Goal: Communication & Community: Ask a question

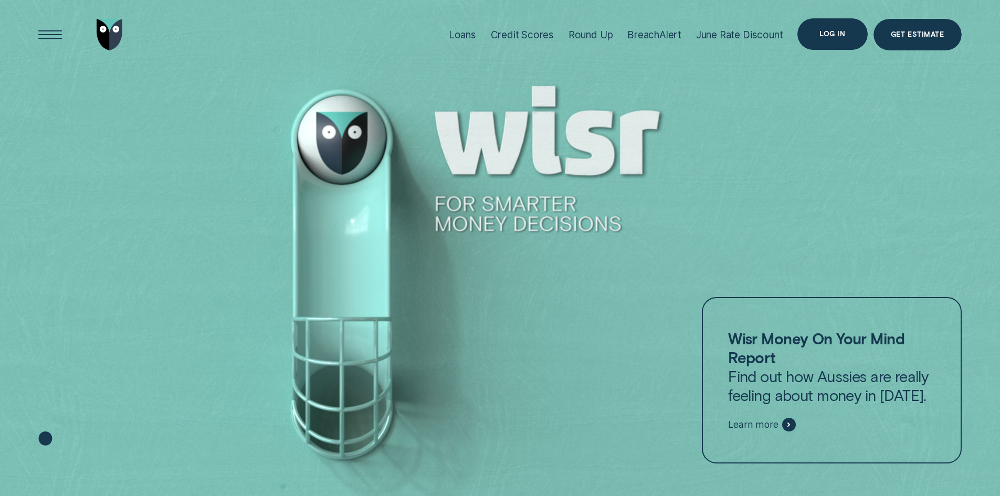
click at [829, 32] on div "Log in" at bounding box center [833, 34] width 26 height 6
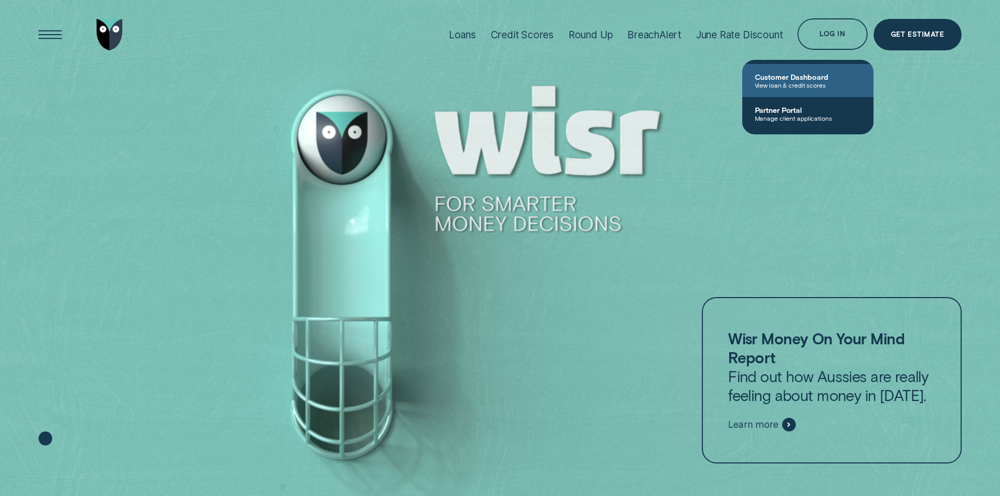
click at [805, 80] on span "Customer Dashboard" at bounding box center [808, 76] width 106 height 9
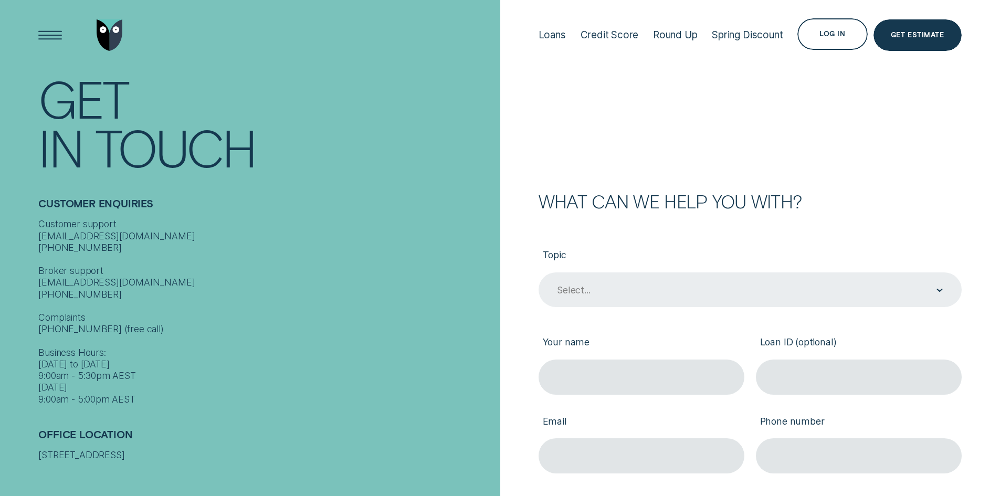
click at [941, 291] on icon "Contact form" at bounding box center [940, 290] width 5 height 2
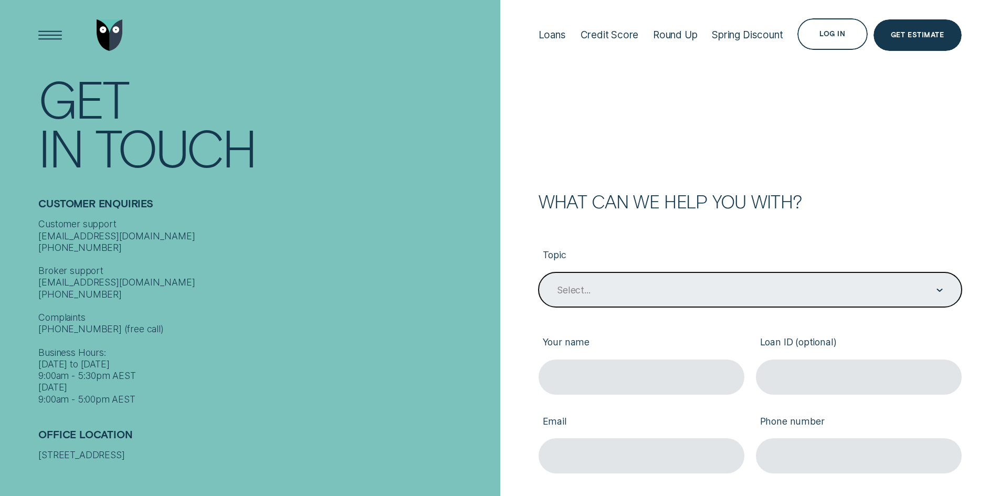
click at [698, 281] on div "Select..." at bounding box center [750, 290] width 423 height 35
click at [807, 297] on div "Select..." at bounding box center [749, 290] width 387 height 13
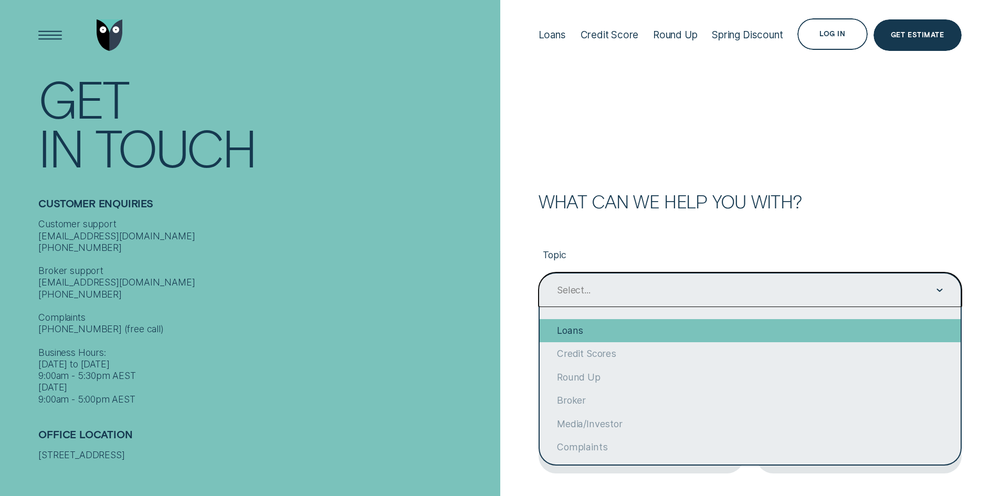
click at [772, 327] on div "Loans" at bounding box center [750, 330] width 421 height 23
type input "Loans"
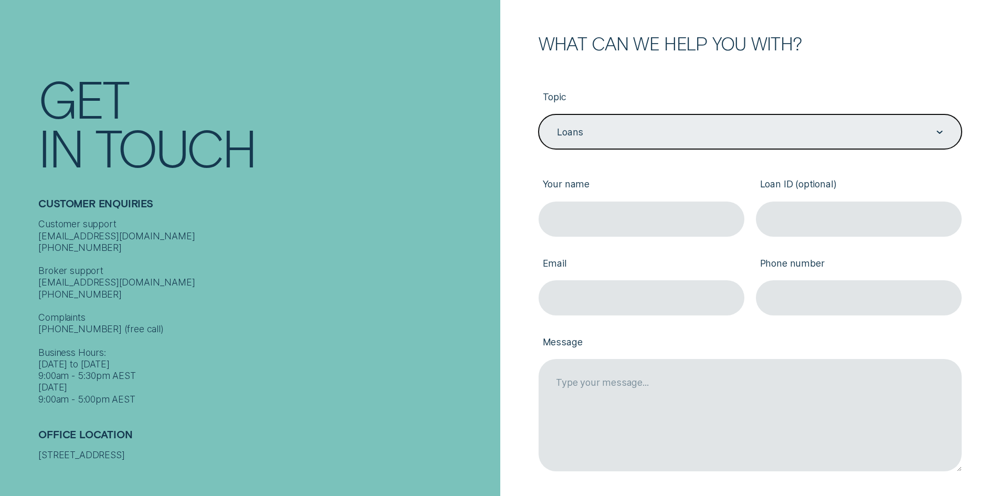
scroll to position [105, 0]
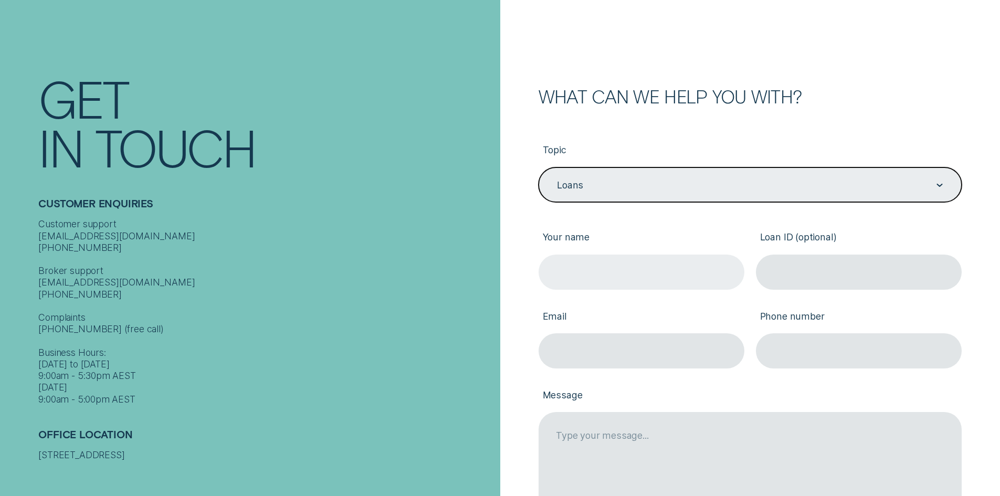
click at [662, 260] on input "Your name" at bounding box center [642, 272] width 206 height 35
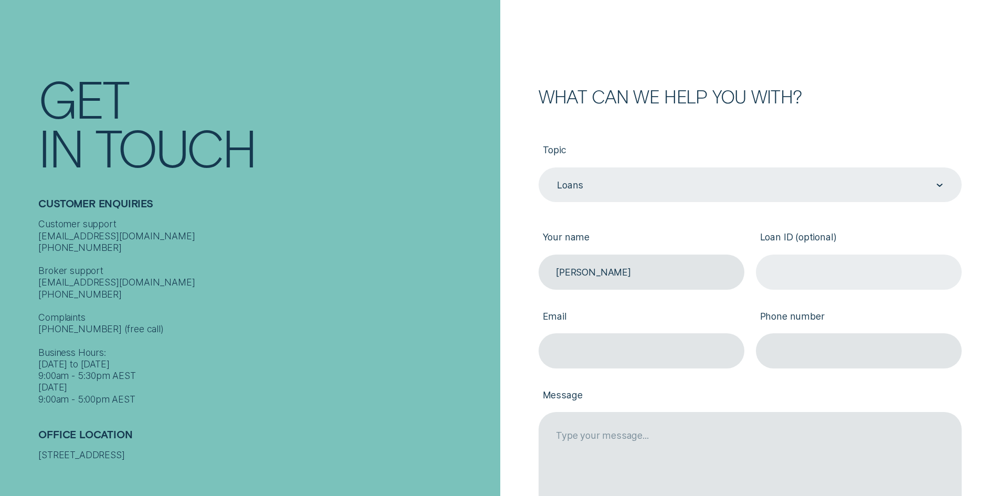
type input "[PERSON_NAME]"
click at [809, 271] on input "Loan ID (optional)" at bounding box center [859, 272] width 206 height 35
paste input "879024"
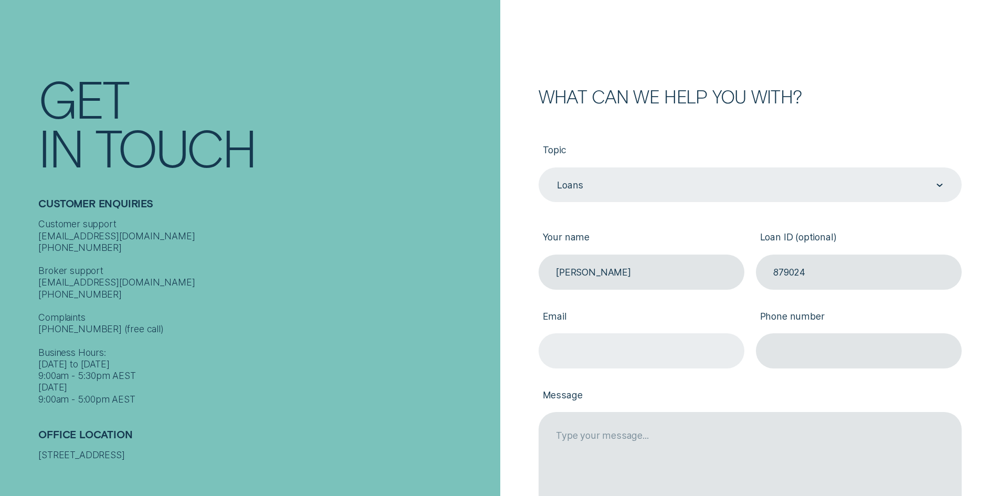
type input "879024"
click at [637, 349] on input "Email" at bounding box center [642, 350] width 206 height 35
type input "[EMAIL_ADDRESS][DOMAIN_NAME]"
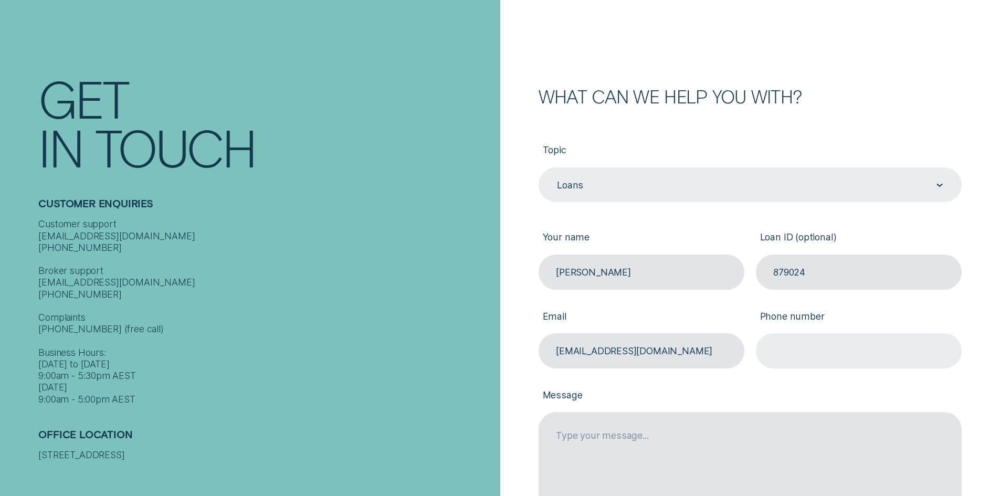
click at [798, 354] on input "Phone number" at bounding box center [859, 350] width 206 height 35
type input "0430141336"
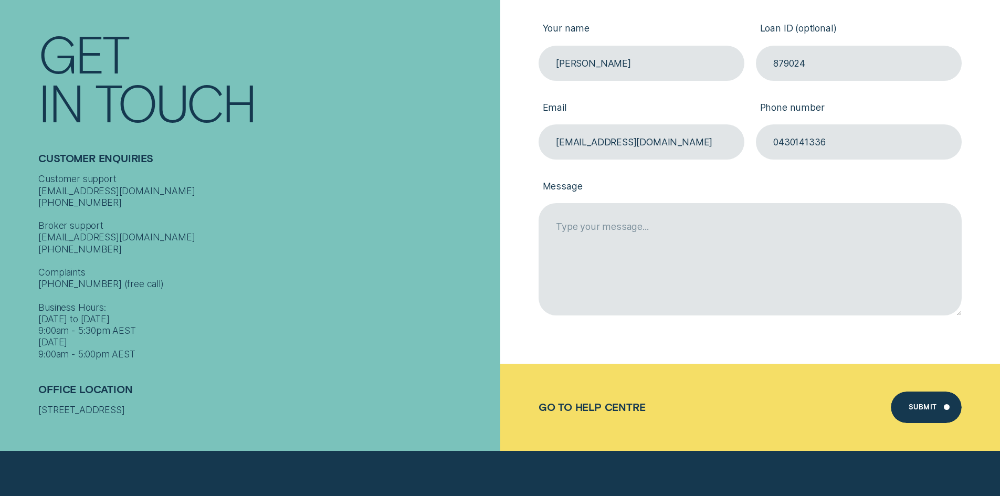
scroll to position [315, 0]
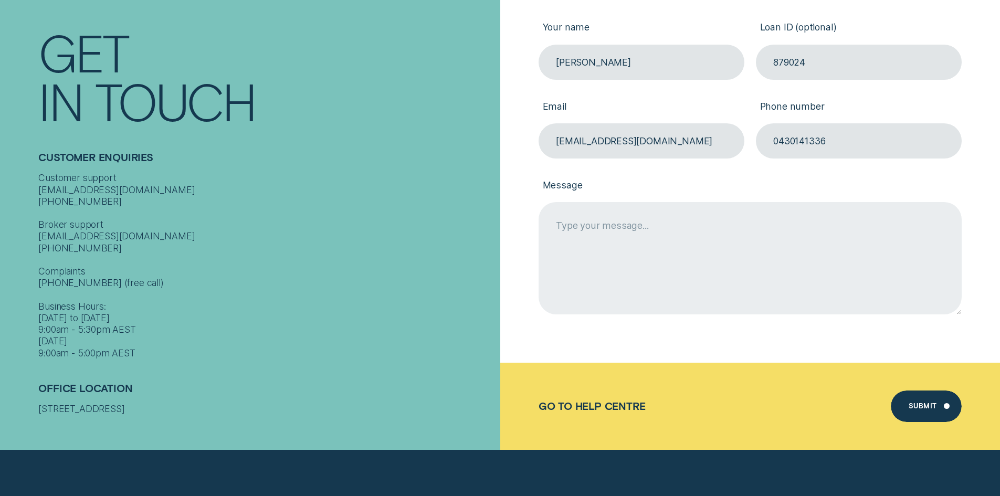
click at [667, 219] on textarea "Message" at bounding box center [750, 258] width 423 height 112
click at [789, 238] on textarea "Hi there. We are rolling our loans together in a new home loan" at bounding box center [750, 258] width 423 height 112
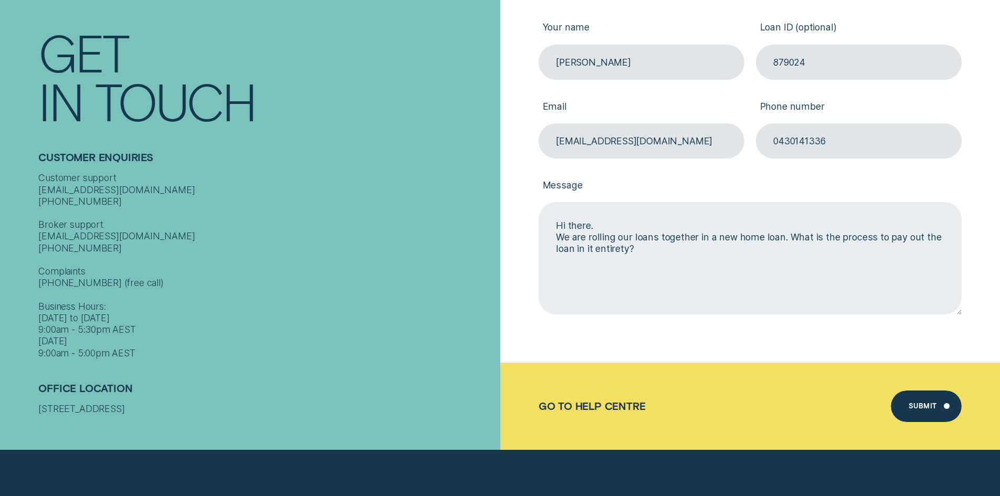
click at [669, 249] on textarea "Hi there. We are rolling our loans together in a new home loan. What is the pro…" at bounding box center [750, 258] width 423 height 112
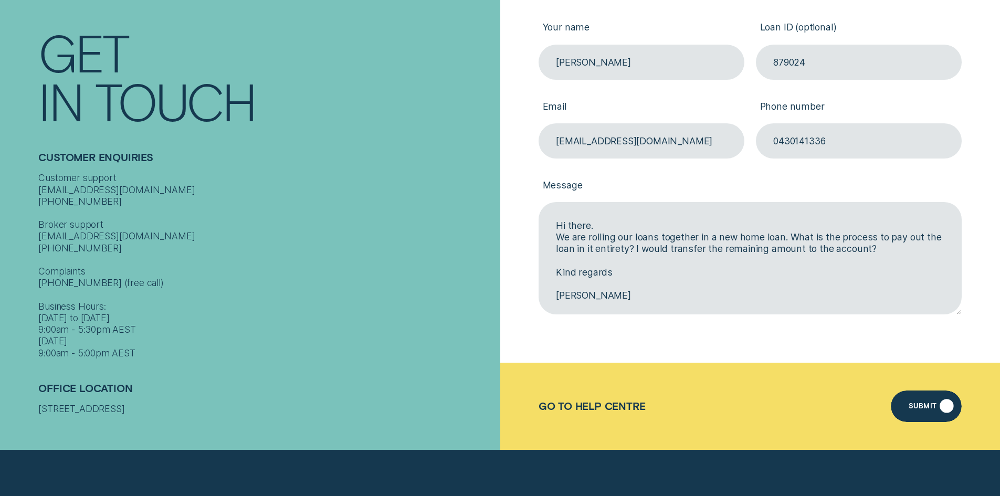
type textarea "Hi there. We are rolling our loans together in a new home loan. What is the pro…"
click at [924, 408] on div "Submit" at bounding box center [923, 408] width 28 height 6
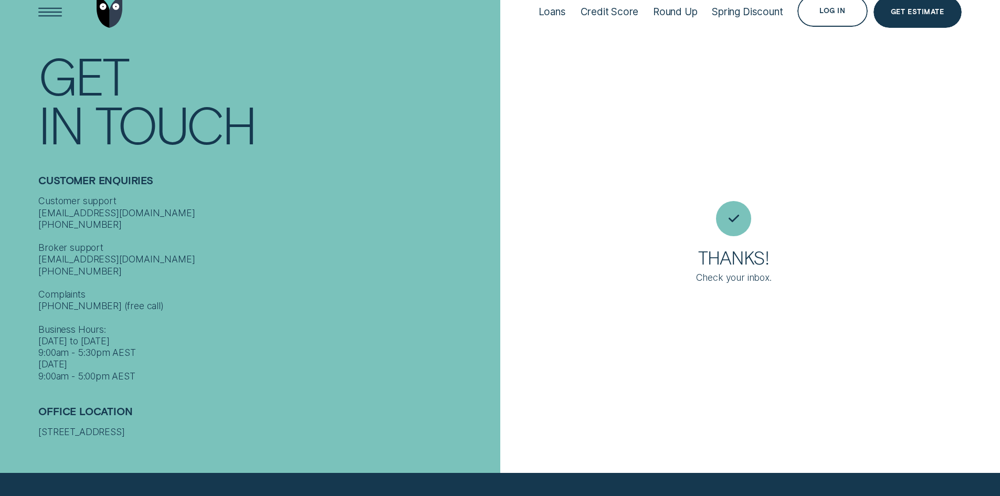
scroll to position [3, 0]
